Goal: Information Seeking & Learning: Compare options

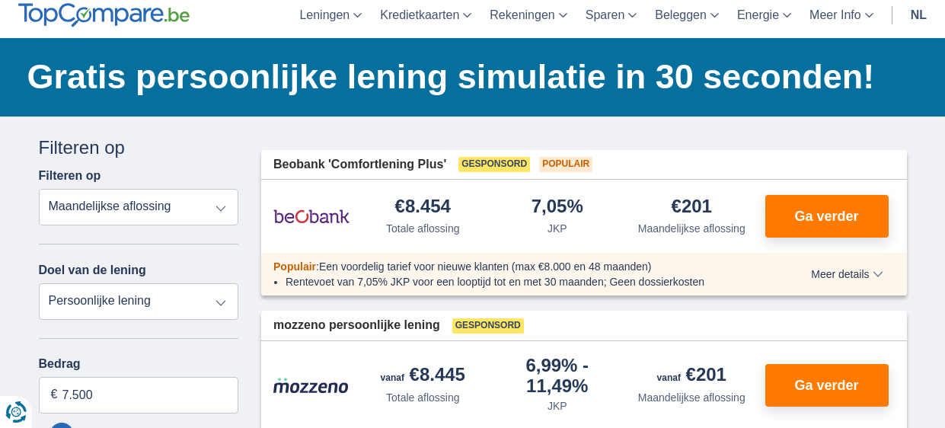
scroll to position [91, 0]
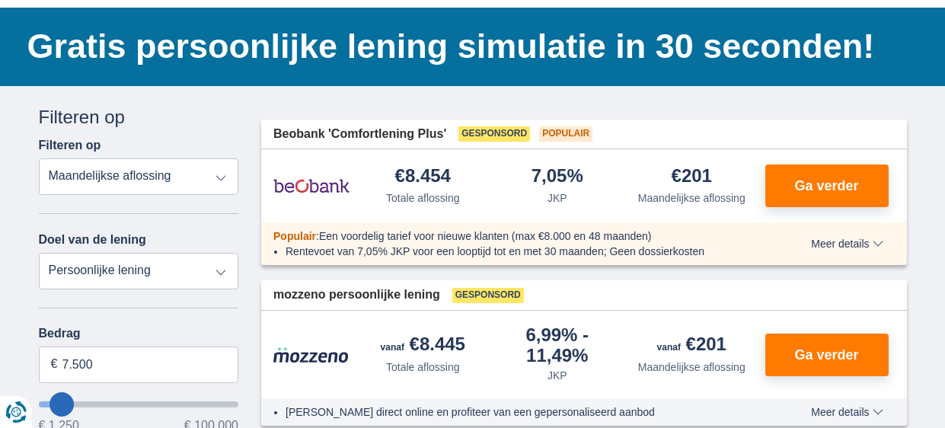
click at [235, 172] on select "Totale aflossing JKP Maandelijkse aflossing" at bounding box center [139, 176] width 200 height 37
click at [39, 158] on select "Totale aflossing JKP Maandelijkse aflossing" at bounding box center [139, 176] width 200 height 37
click at [223, 279] on select "Persoonlijke lening Auto Moto / fiets Mobilhome / caravan Renovatie Energie Sch…" at bounding box center [139, 271] width 200 height 37
click at [204, 271] on select "Persoonlijke lening Auto Moto / fiets Mobilhome / caravan Renovatie Energie Sch…" at bounding box center [139, 271] width 200 height 37
select select "vehicleLoan"
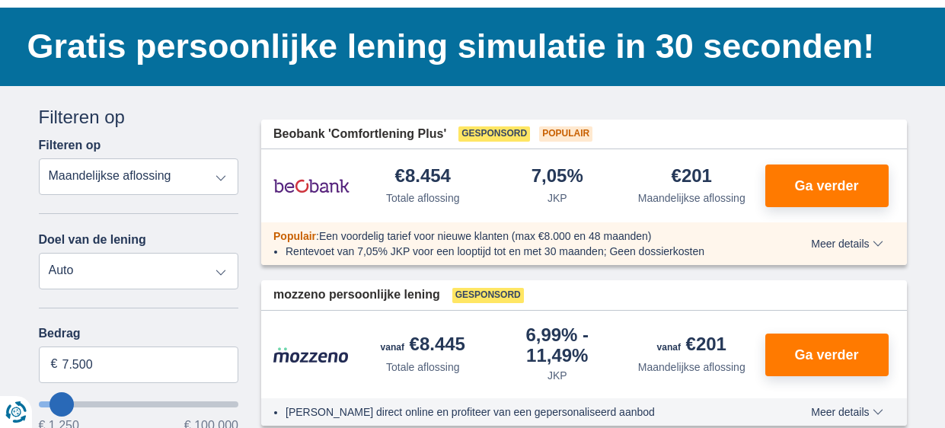
select select "3-4"
type input "15.000"
type input "15250"
select select "60"
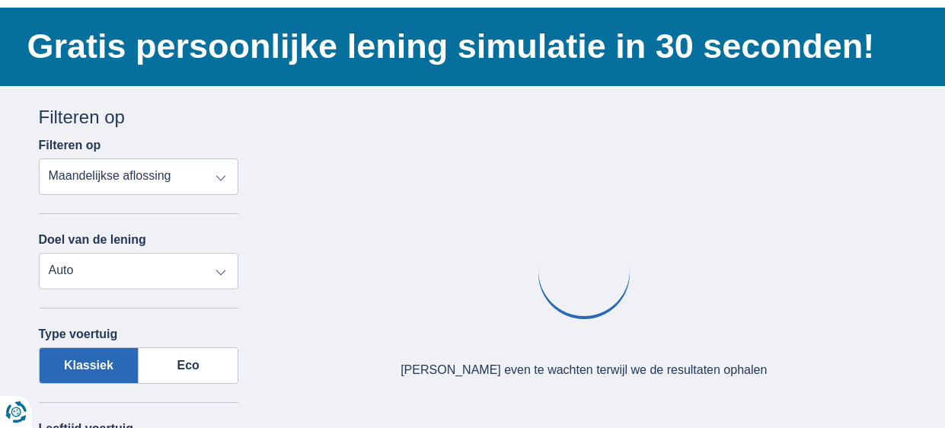
select select "personalLoan"
type input "7.500"
type input "7250"
select select "42"
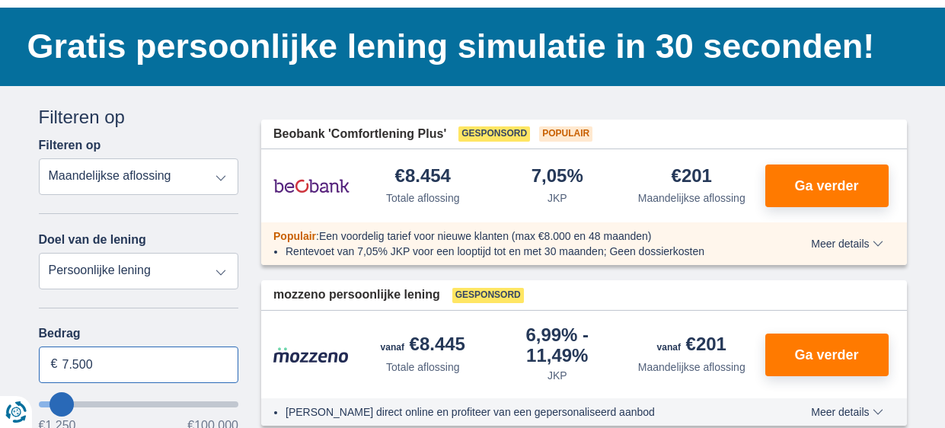
click at [97, 379] on input "7.500" at bounding box center [139, 364] width 200 height 37
type input "7"
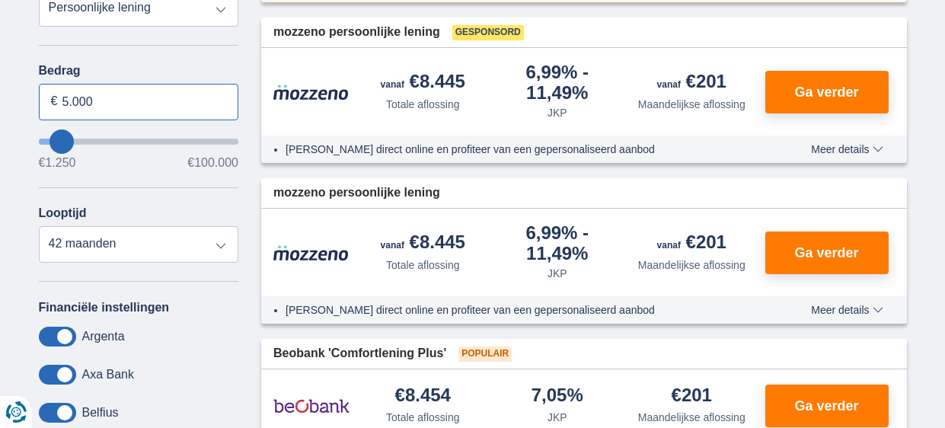
scroll to position [354, 0]
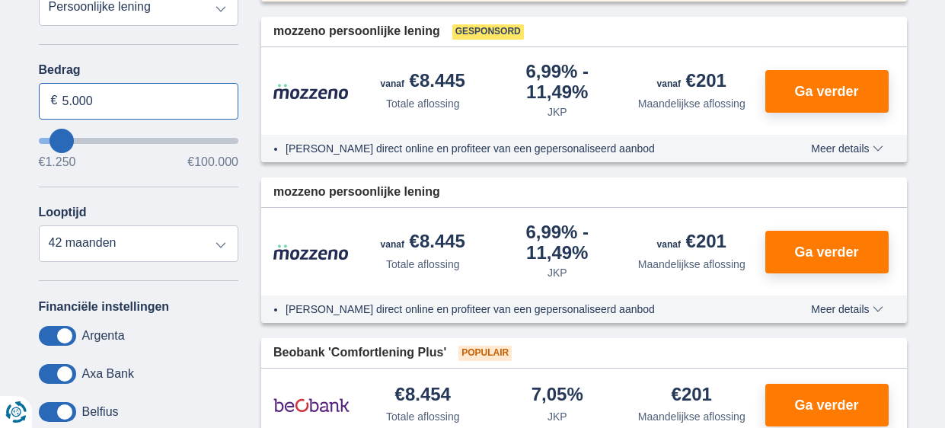
type input "5.000"
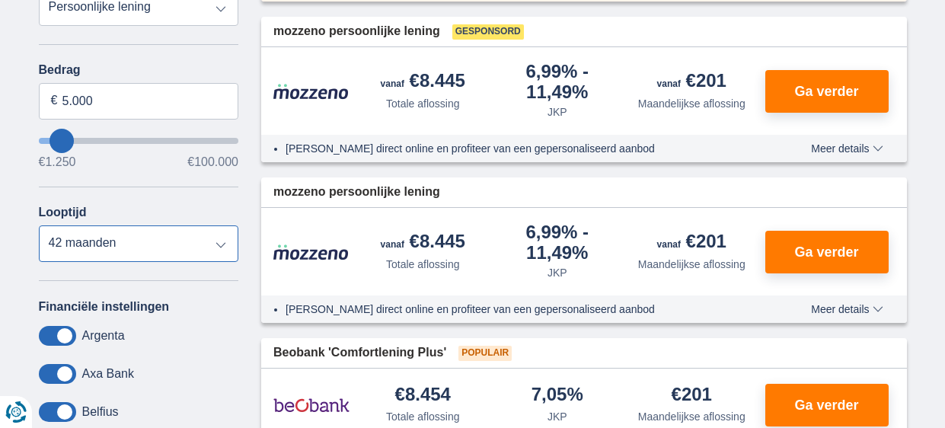
click at [219, 257] on select "12 maanden 18 maanden 24 maanden 30 maanden 36 maanden 42 maanden" at bounding box center [139, 243] width 200 height 37
type input "5250"
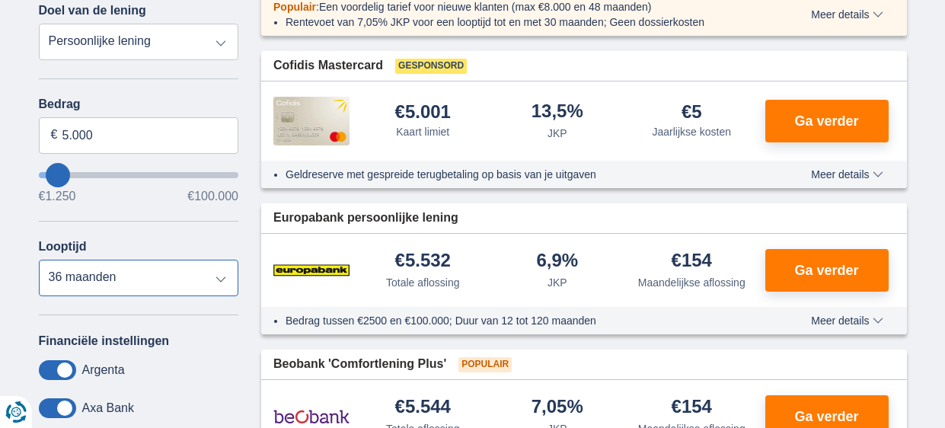
scroll to position [323, 0]
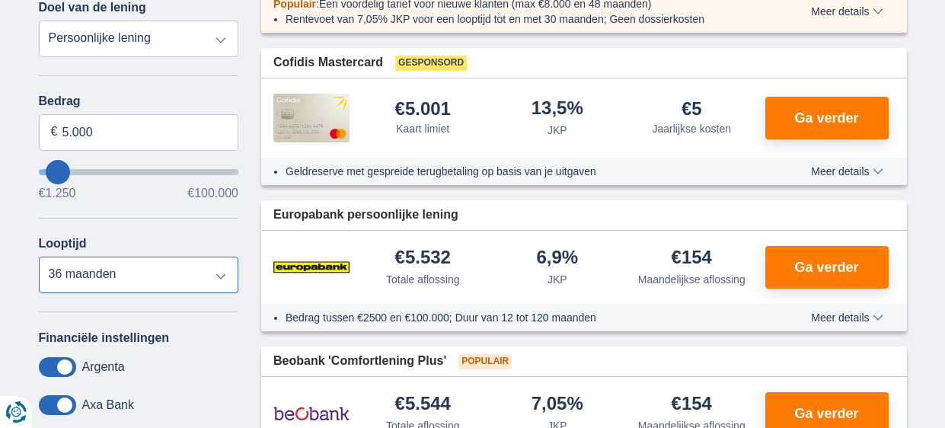
click at [231, 278] on select "12 maanden 18 maanden 24 maanden 30 maanden 36 maanden" at bounding box center [139, 275] width 200 height 37
click at [39, 257] on select "12 maanden 18 maanden 24 maanden 30 maanden 36 maanden" at bounding box center [139, 275] width 200 height 37
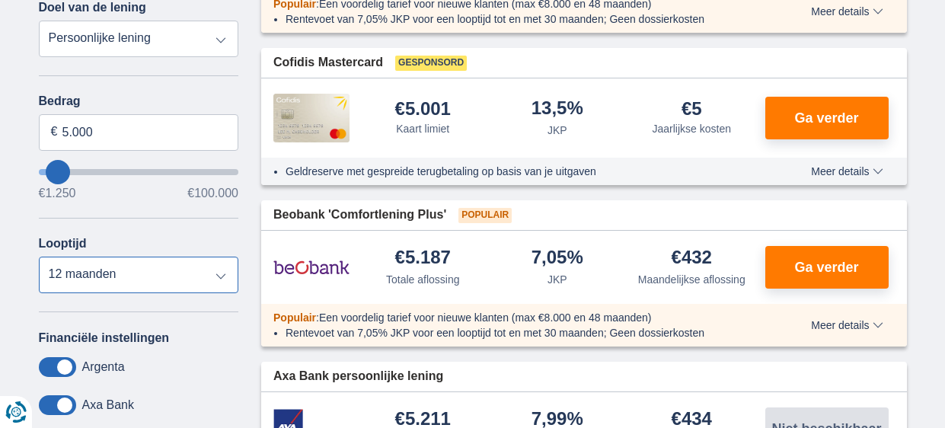
click at [231, 289] on select "12 maanden 18 maanden 24 maanden 30 maanden 36 maanden" at bounding box center [139, 275] width 200 height 37
select select "36"
click at [39, 257] on select "12 maanden 18 maanden 24 maanden 30 maanden 36 maanden" at bounding box center [139, 275] width 200 height 37
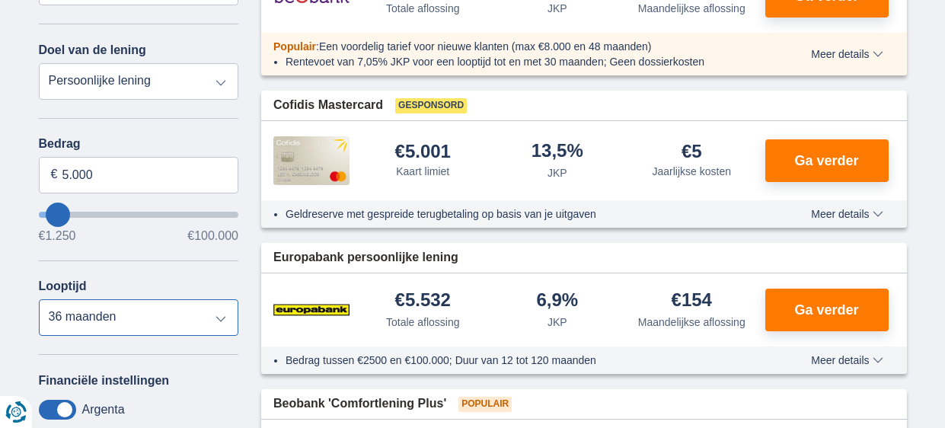
scroll to position [263, 0]
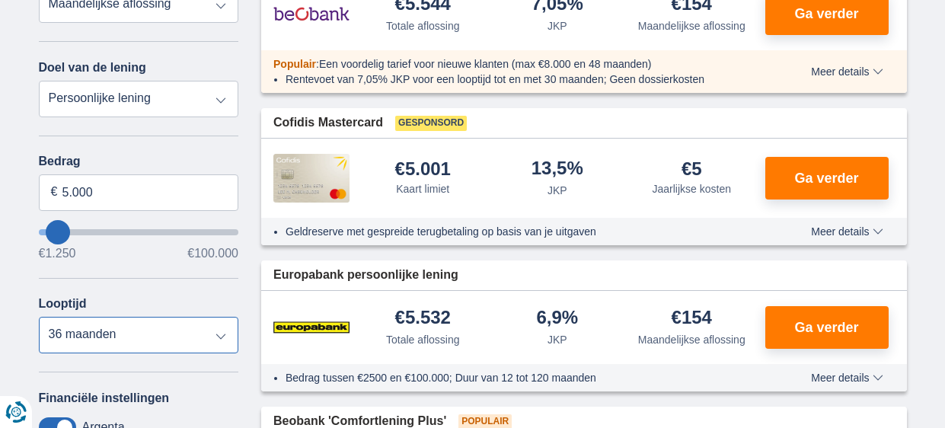
click at [215, 323] on select "12 maanden 18 maanden 24 maanden 30 maanden 36 maanden" at bounding box center [139, 335] width 200 height 37
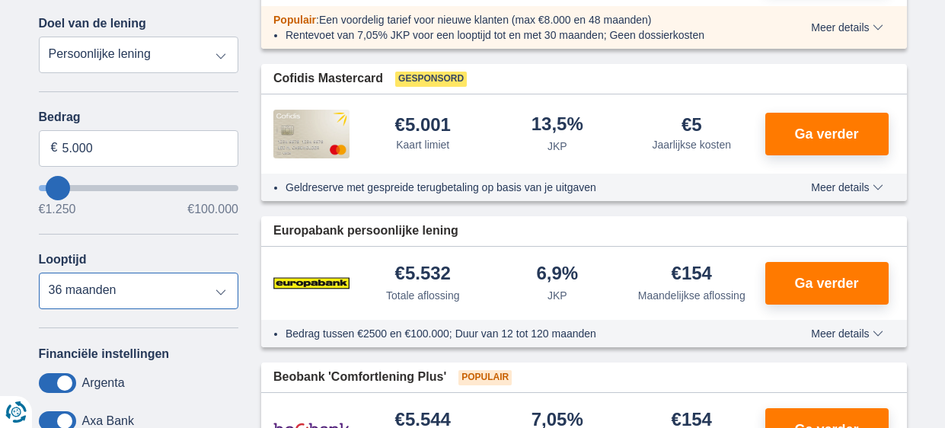
scroll to position [306, 0]
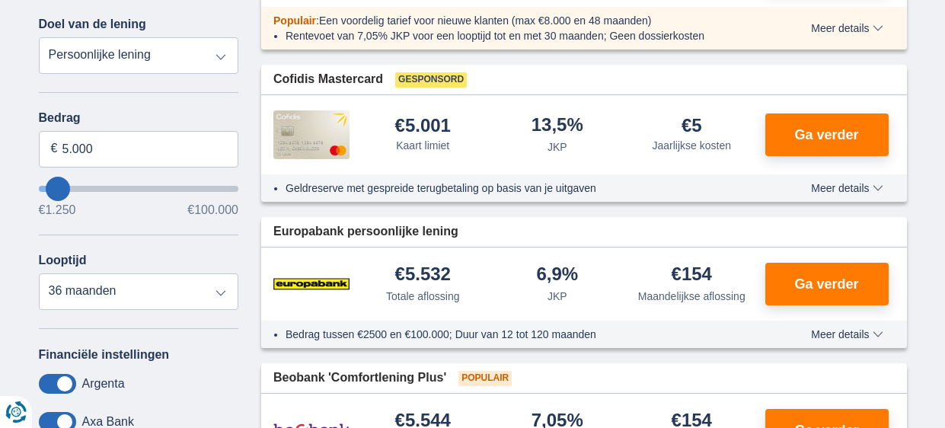
click at [171, 238] on div "Bedrag 5.000 € €1.250 €100.000 Looptijd 12 maanden 18 maanden 24 maanden 30 maa…" at bounding box center [139, 210] width 200 height 199
click at [850, 152] on button "Ga verder" at bounding box center [826, 134] width 123 height 43
